Goal: Find specific page/section: Find specific page/section

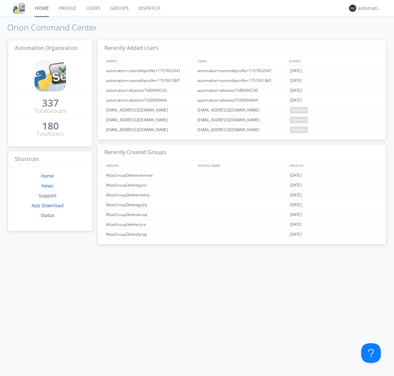
click at [149, 8] on link "Dispatch" at bounding box center [149, 8] width 31 height 16
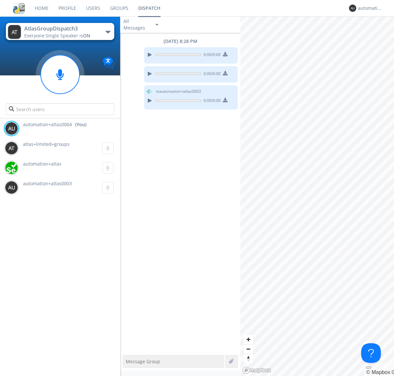
click at [108, 32] on div "button" at bounding box center [107, 32] width 5 height 3
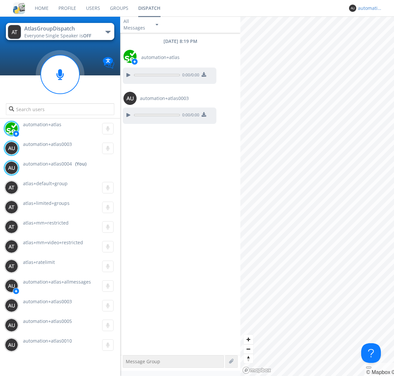
click at [368, 8] on div "automation+atlas0004" at bounding box center [370, 8] width 25 height 7
